Goal: Use online tool/utility

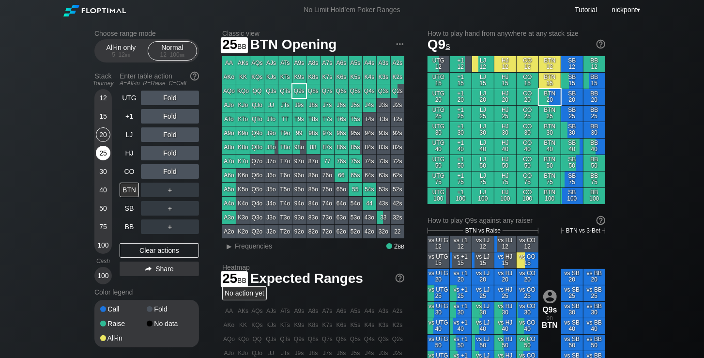
click at [104, 156] on div "25" at bounding box center [103, 153] width 15 height 15
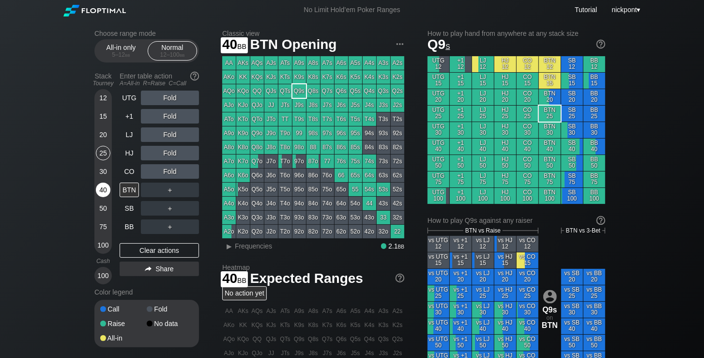
click at [103, 195] on div "40" at bounding box center [103, 190] width 15 height 15
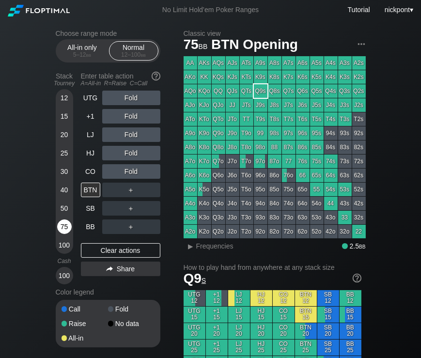
click at [62, 228] on div "75" at bounding box center [64, 226] width 15 height 15
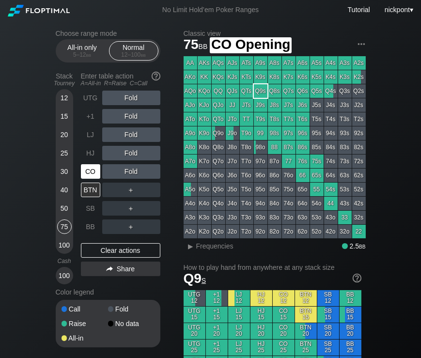
click at [97, 170] on div "CO" at bounding box center [90, 171] width 19 height 15
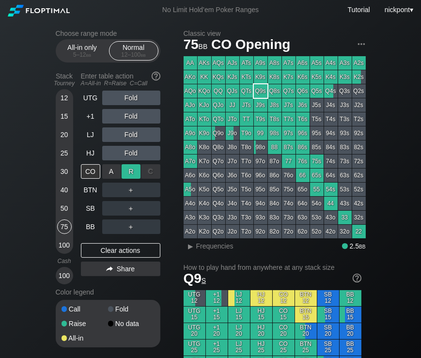
click at [136, 174] on div "R ✕" at bounding box center [131, 171] width 19 height 15
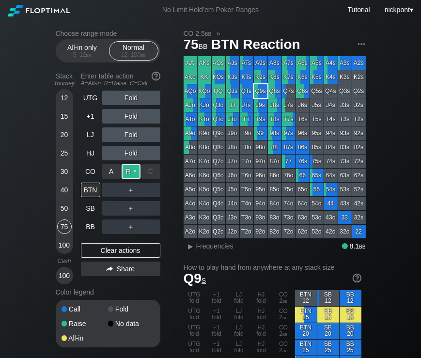
click at [133, 172] on div "R ✕" at bounding box center [131, 171] width 19 height 15
